Goal: Find specific page/section: Find specific page/section

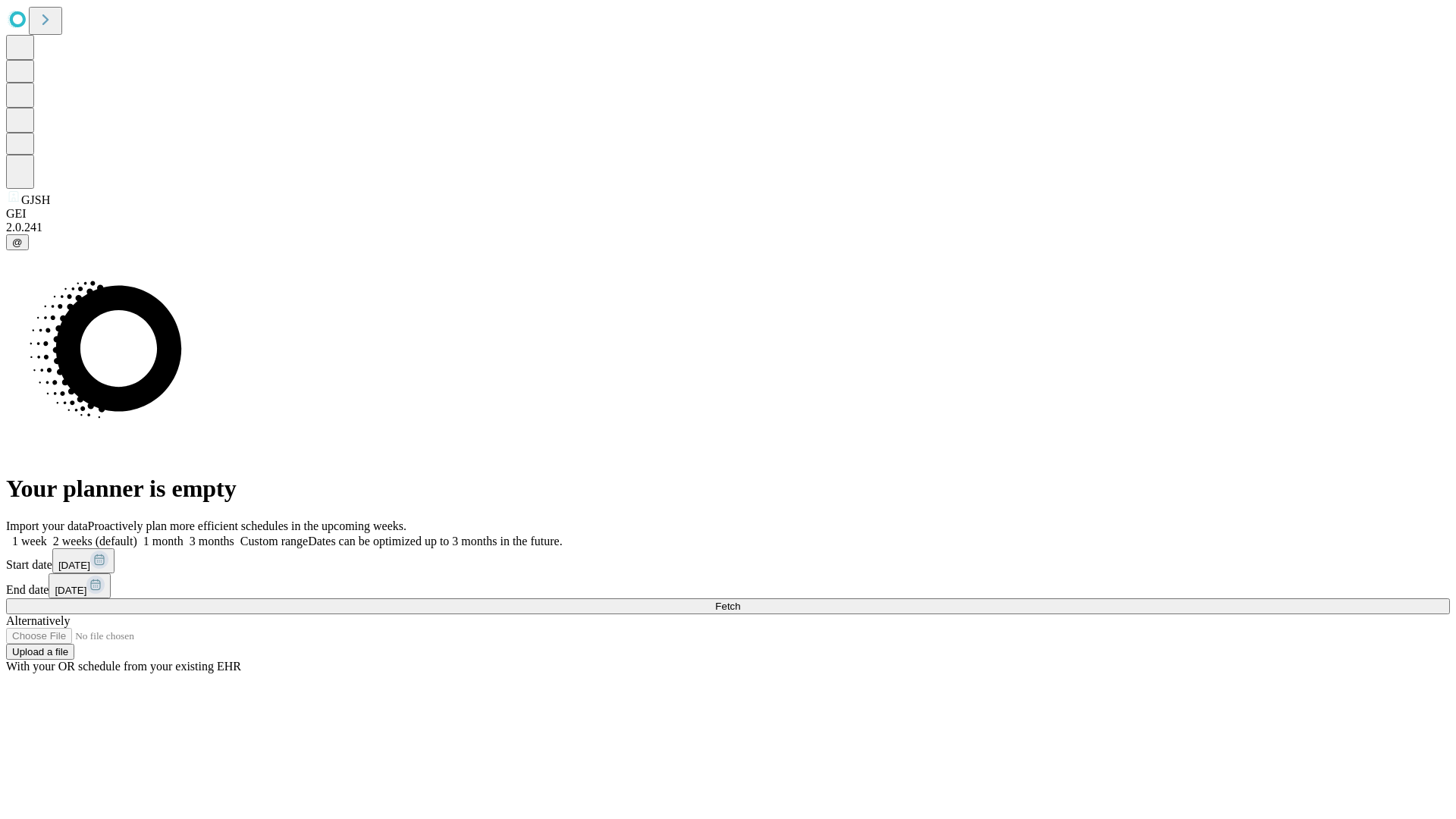
click at [740, 601] on span "Fetch" at bounding box center [728, 606] width 25 height 11
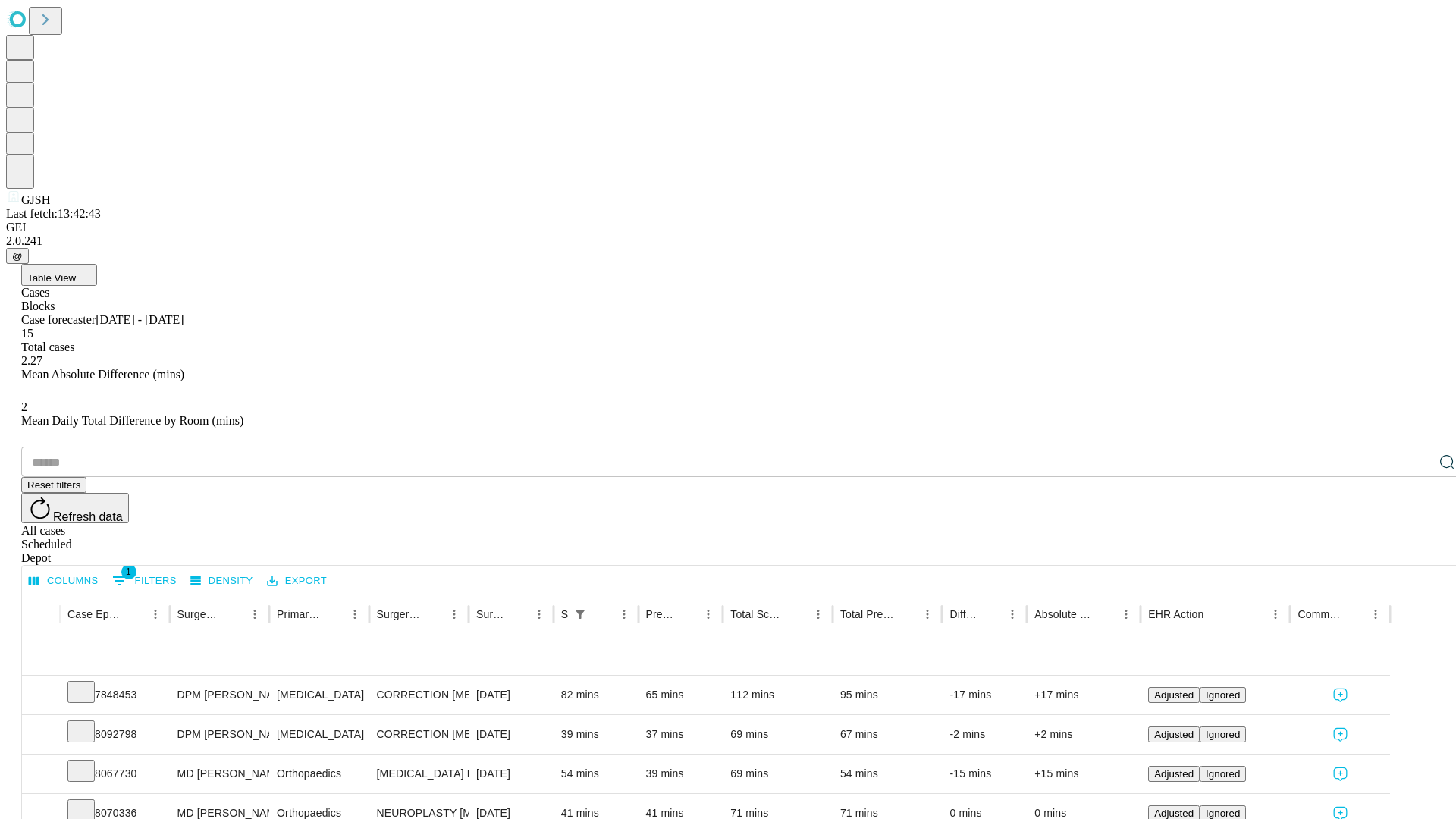
scroll to position [50, 0]
click at [88, 683] on icon at bounding box center [82, 691] width 15 height 15
